Goal: Transaction & Acquisition: Book appointment/travel/reservation

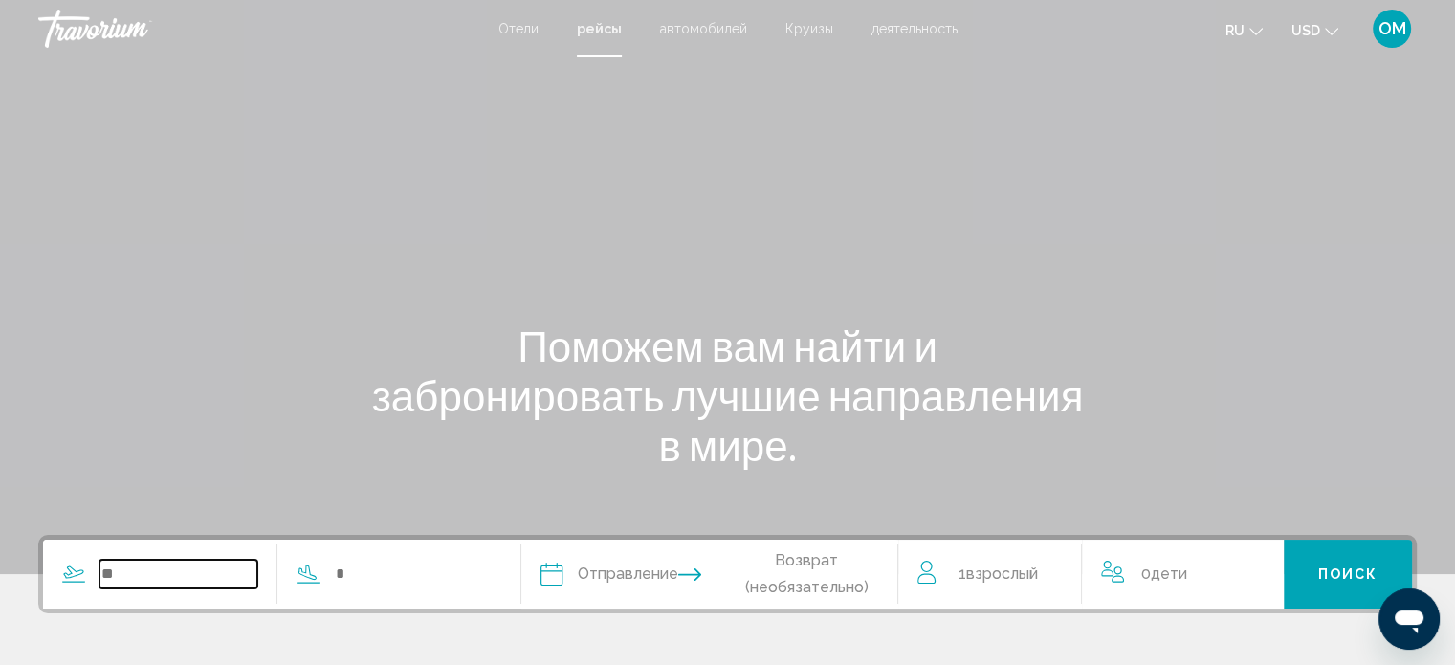
click at [179, 572] on input "Search widget" at bounding box center [178, 574] width 158 height 29
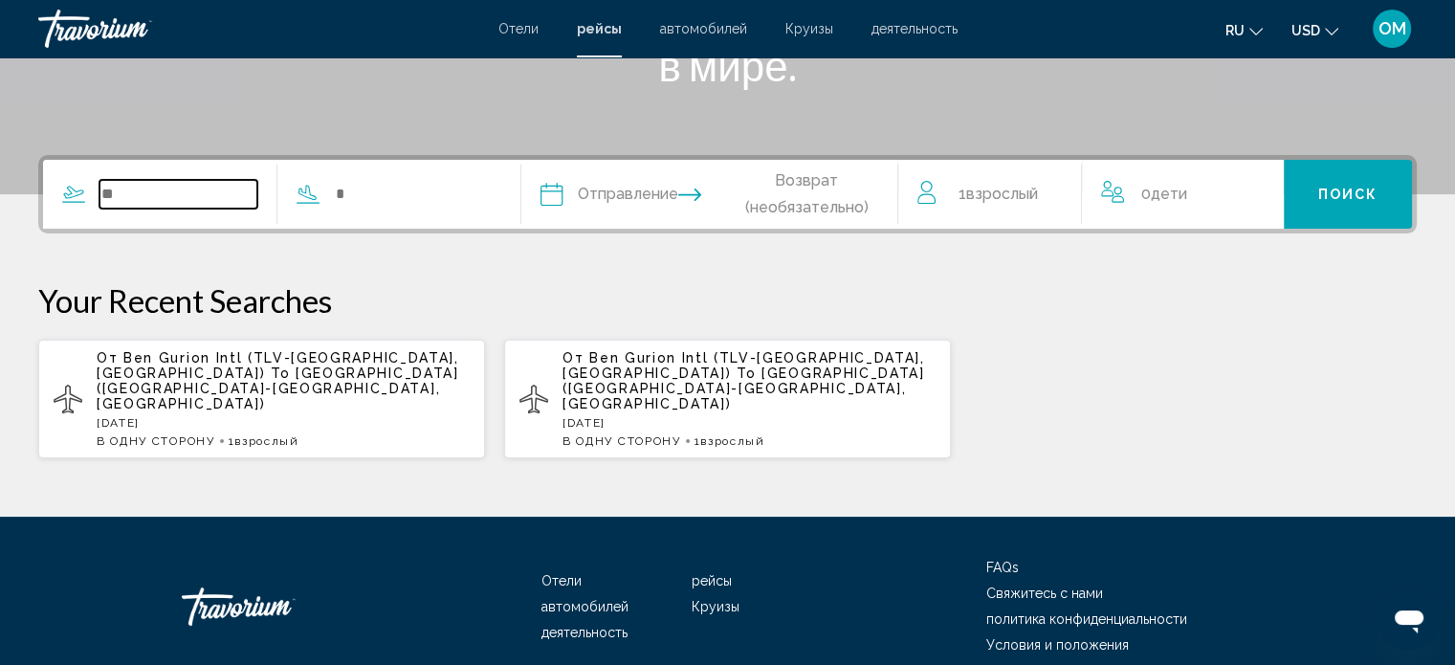
scroll to position [433, 0]
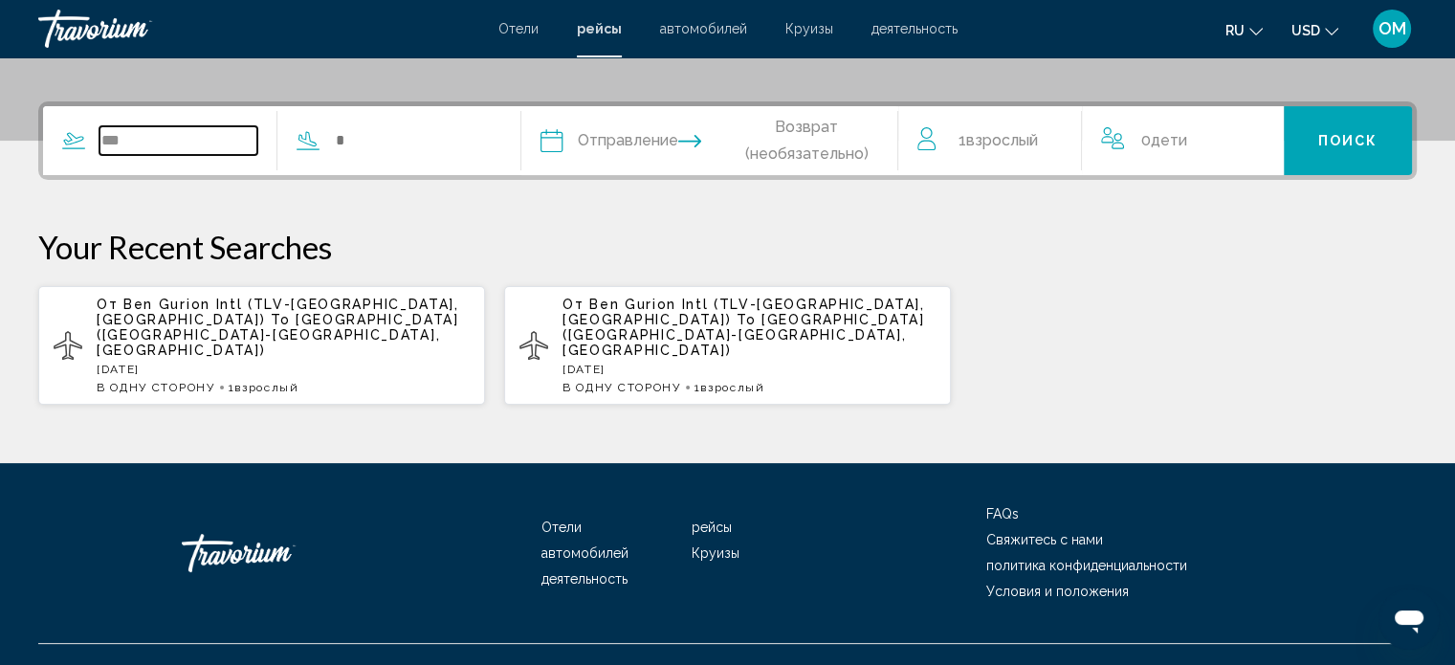
type input "***"
